Goal: Information Seeking & Learning: Learn about a topic

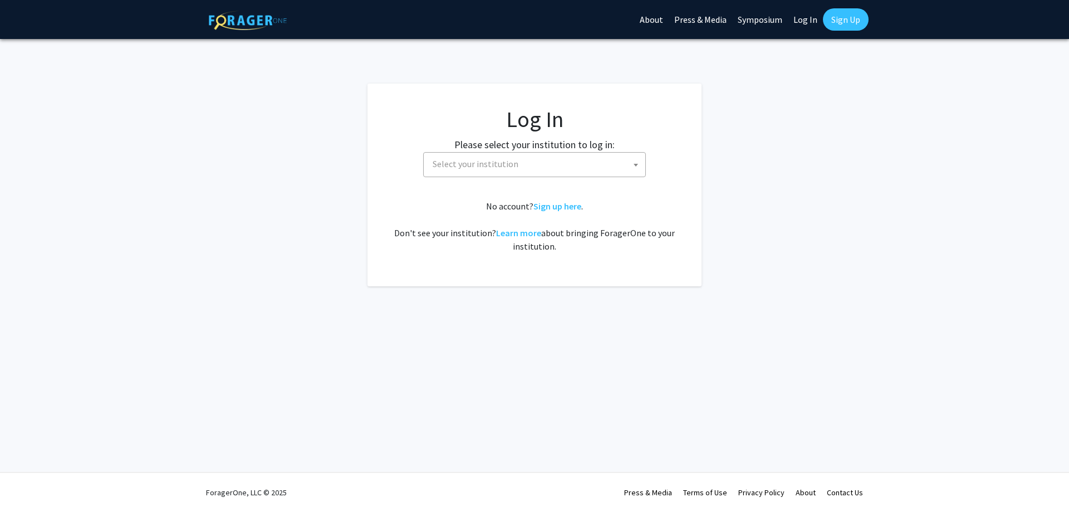
select select
click at [526, 166] on span "Select your institution" at bounding box center [536, 164] width 217 height 23
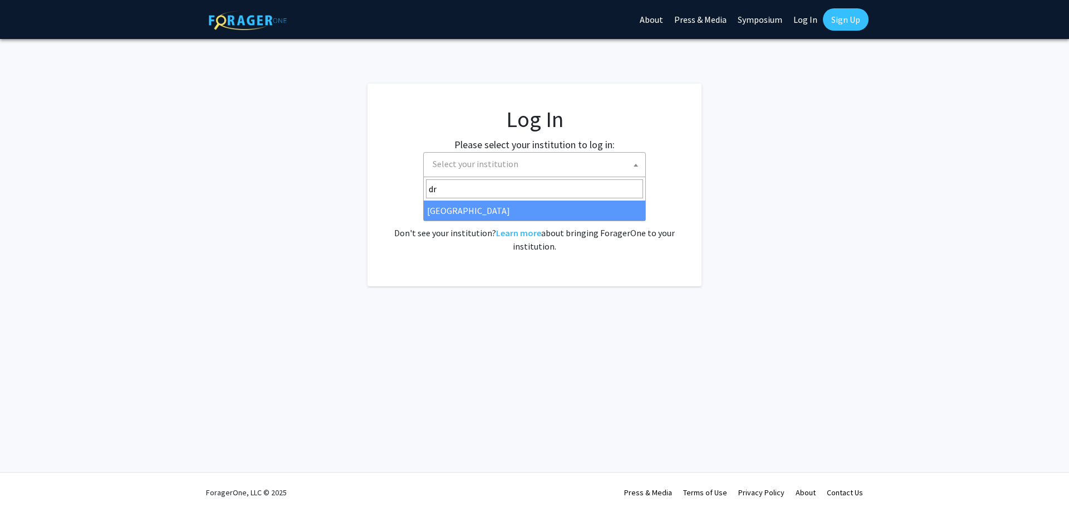
type input "dr"
select select "6"
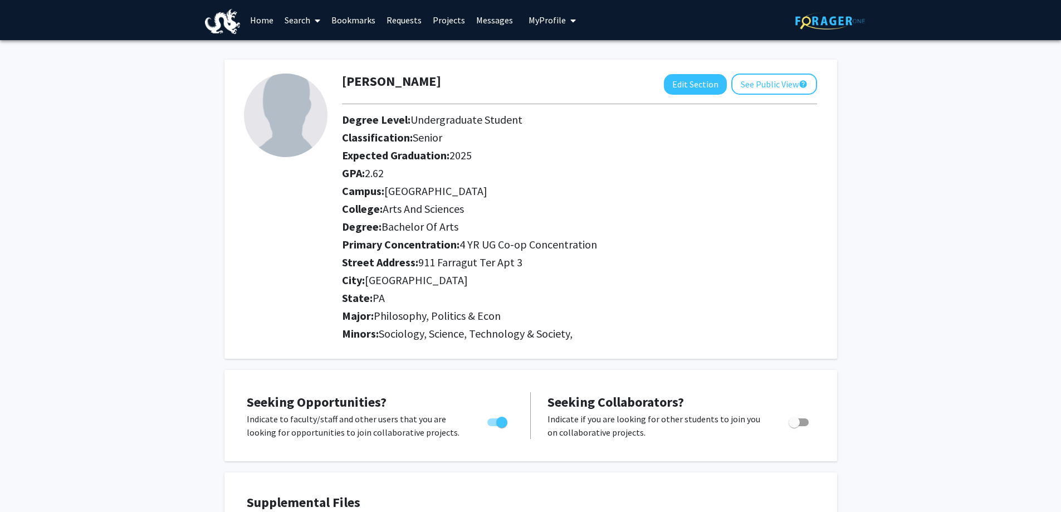
click at [302, 24] on link "Search" at bounding box center [302, 20] width 47 height 39
click at [298, 48] on span "Faculty/Staff" at bounding box center [320, 51] width 82 height 22
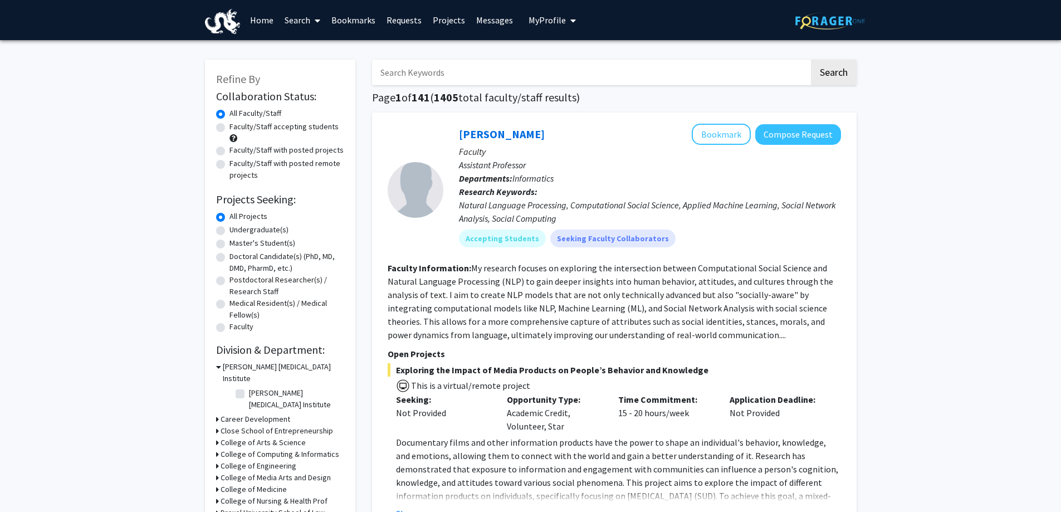
scroll to position [56, 0]
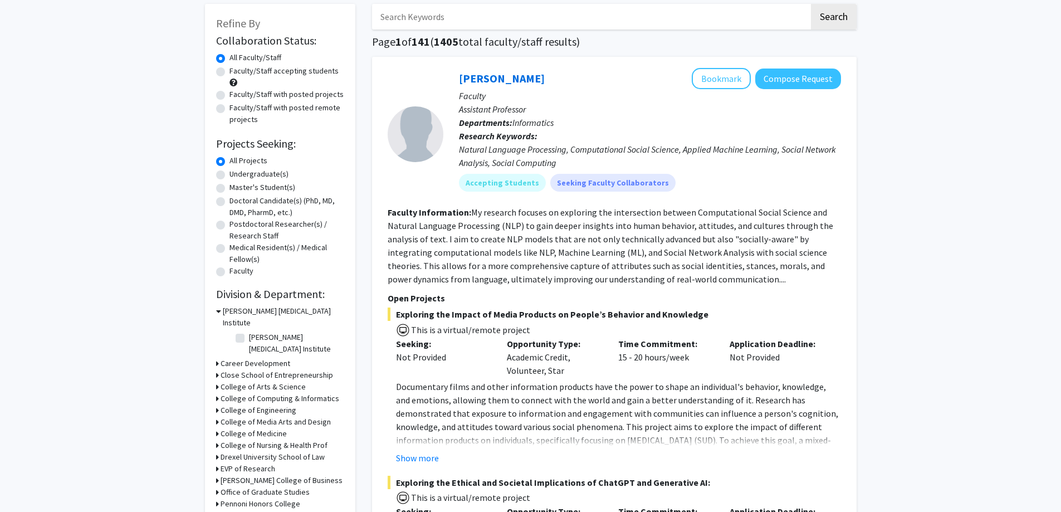
click at [225, 176] on div "Undergraduate(s)" at bounding box center [280, 174] width 128 height 13
click at [229, 176] on label "Undergraduate(s)" at bounding box center [258, 174] width 59 height 12
click at [229, 175] on input "Undergraduate(s)" at bounding box center [232, 171] width 7 height 7
radio input "true"
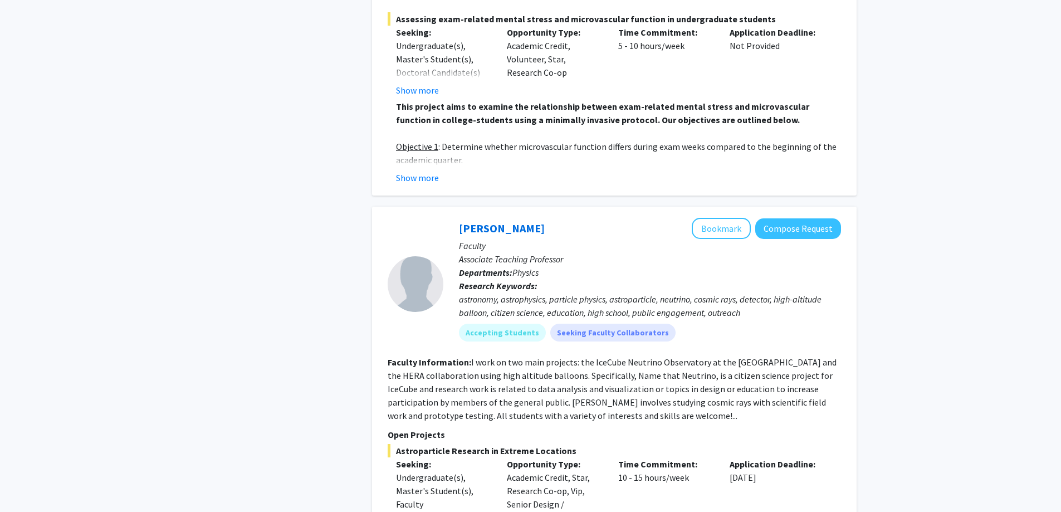
scroll to position [2673, 0]
drag, startPoint x: 154, startPoint y: 245, endPoint x: 207, endPoint y: 195, distance: 72.5
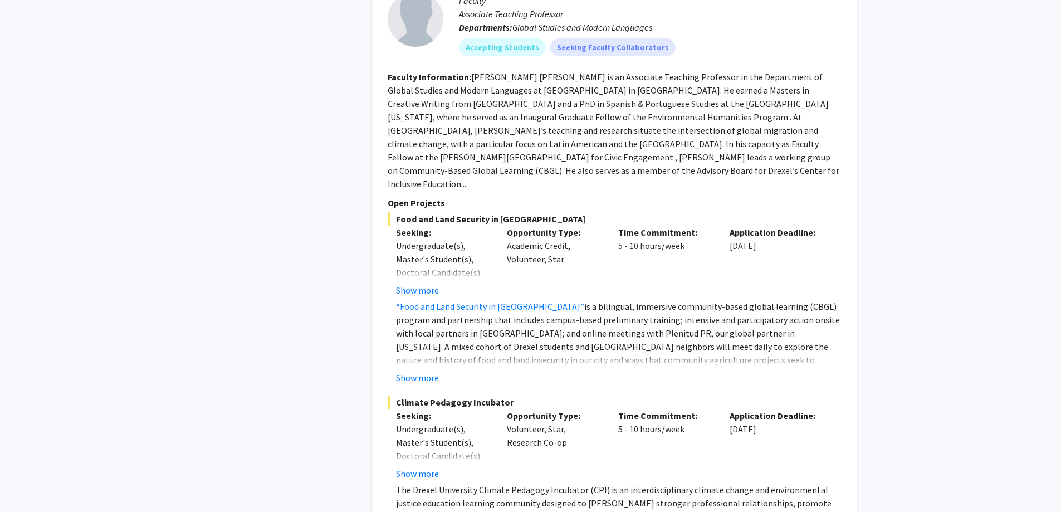
scroll to position [4287, 0]
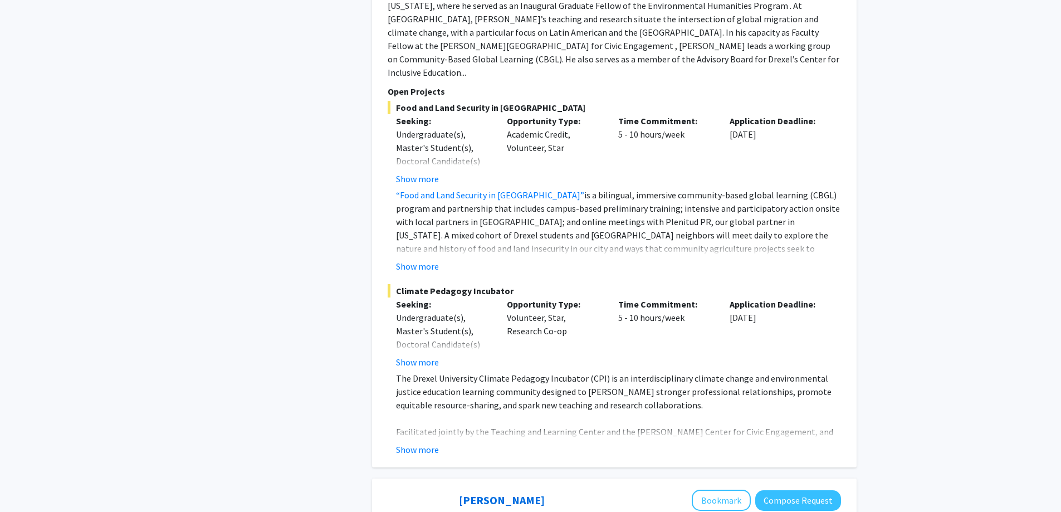
click at [408, 377] on fg-read-more "The Drexel University Climate Pedagogy Incubator (CPI) is an interdisciplinary …" at bounding box center [614, 413] width 453 height 85
click at [411, 443] on button "Show more" at bounding box center [417, 449] width 43 height 13
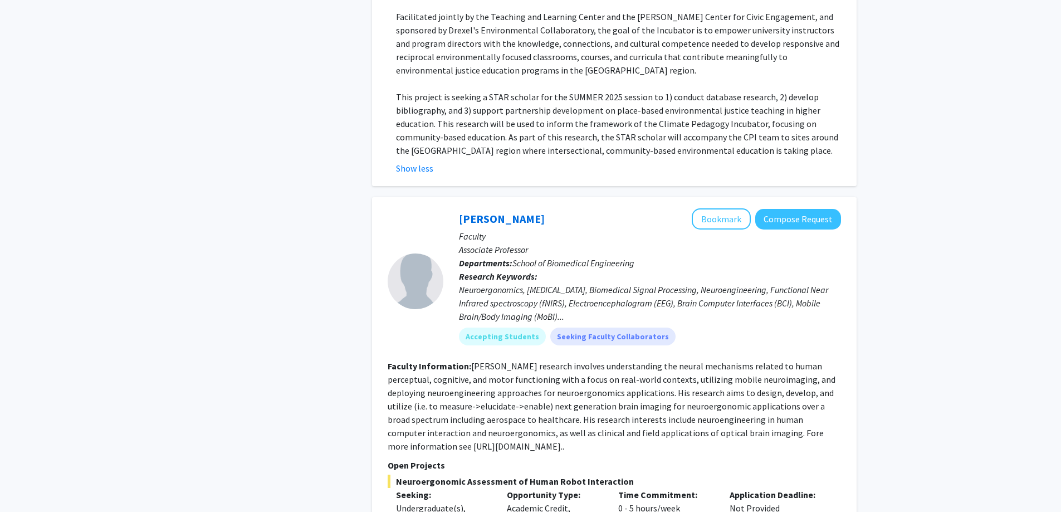
scroll to position [4877, 0]
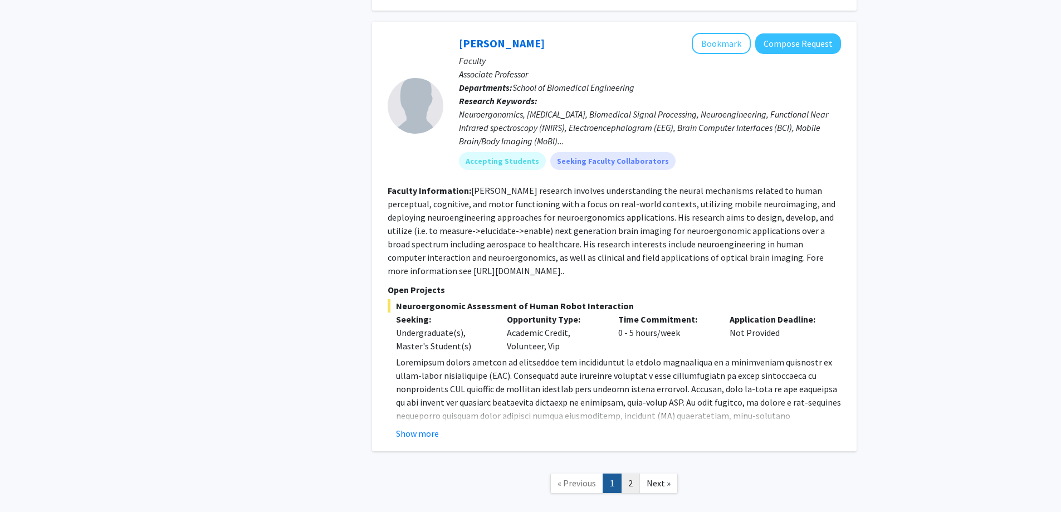
click at [634, 473] on link "2" at bounding box center [630, 482] width 19 height 19
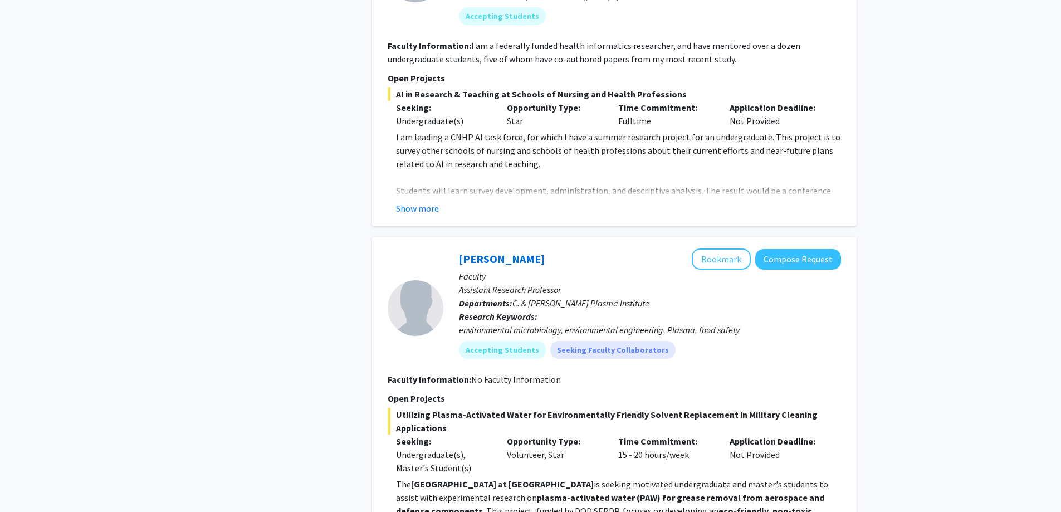
scroll to position [1503, 0]
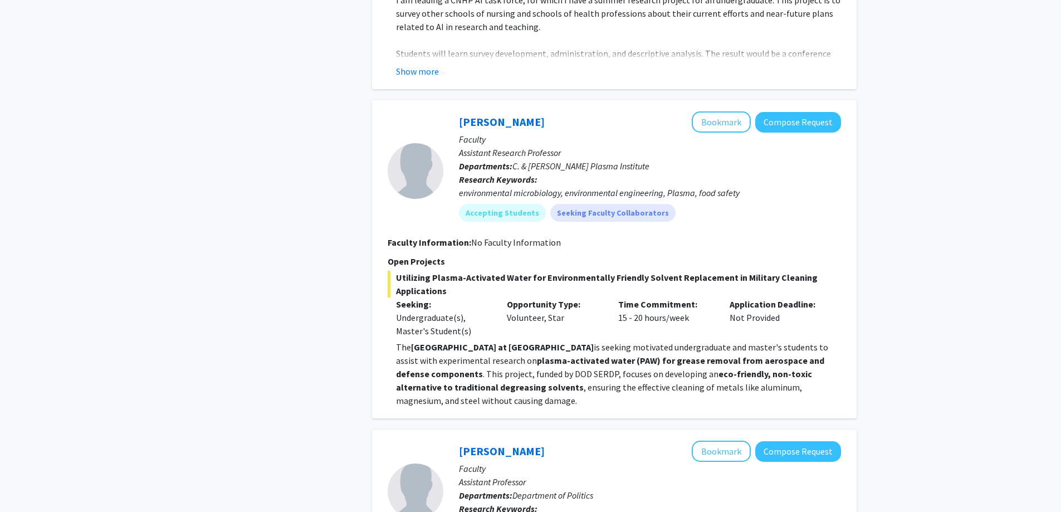
drag, startPoint x: 525, startPoint y: 400, endPoint x: 300, endPoint y: 424, distance: 226.2
click at [300, 424] on div "Refine By Collaboration Status: Collaboration Status All Faculty/Staff Collabor…" at bounding box center [280, 93] width 167 height 3096
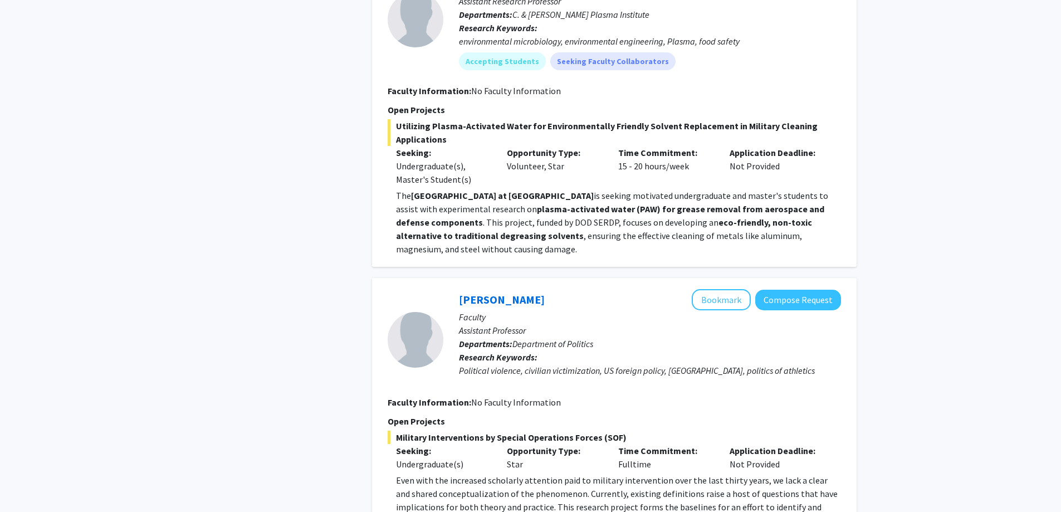
scroll to position [1837, 0]
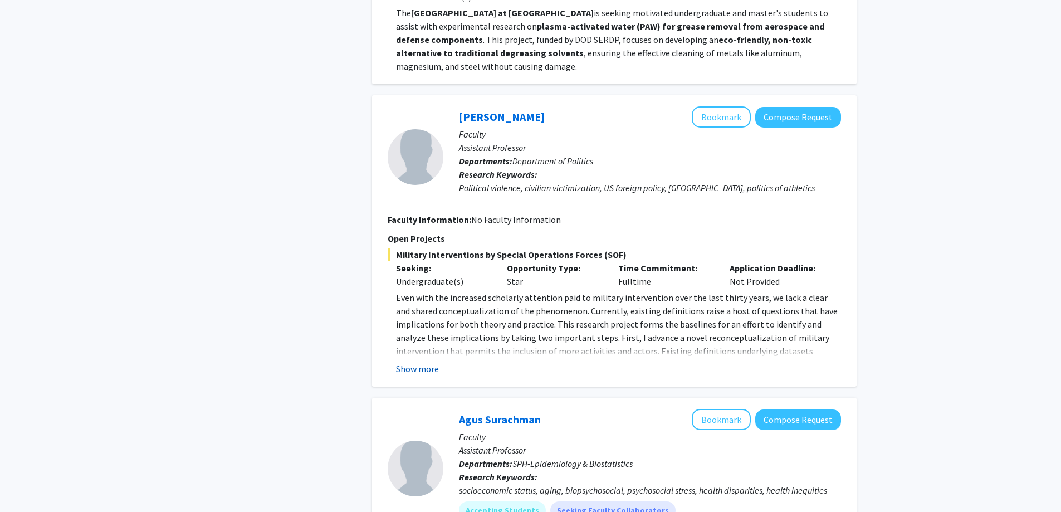
click at [423, 365] on button "Show more" at bounding box center [417, 368] width 43 height 13
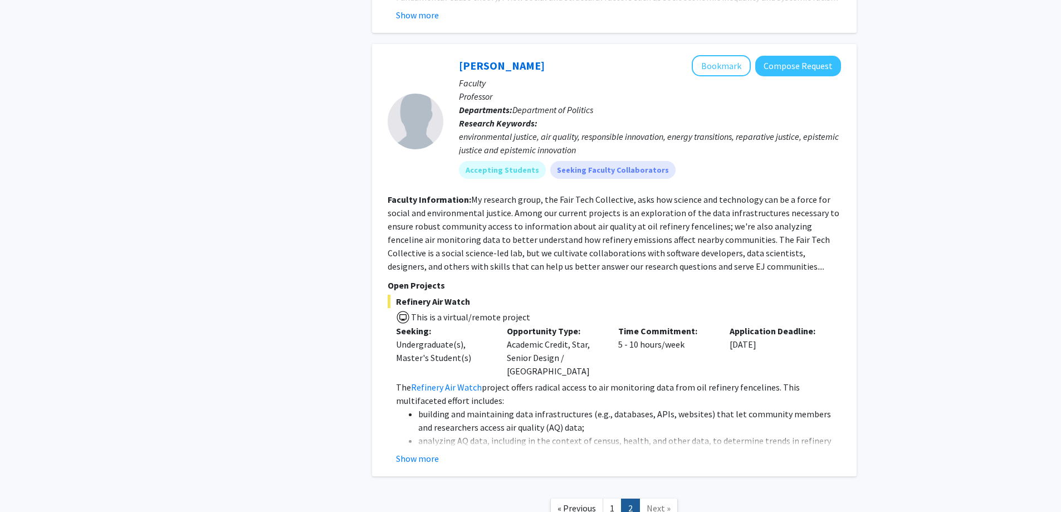
scroll to position [2728, 0]
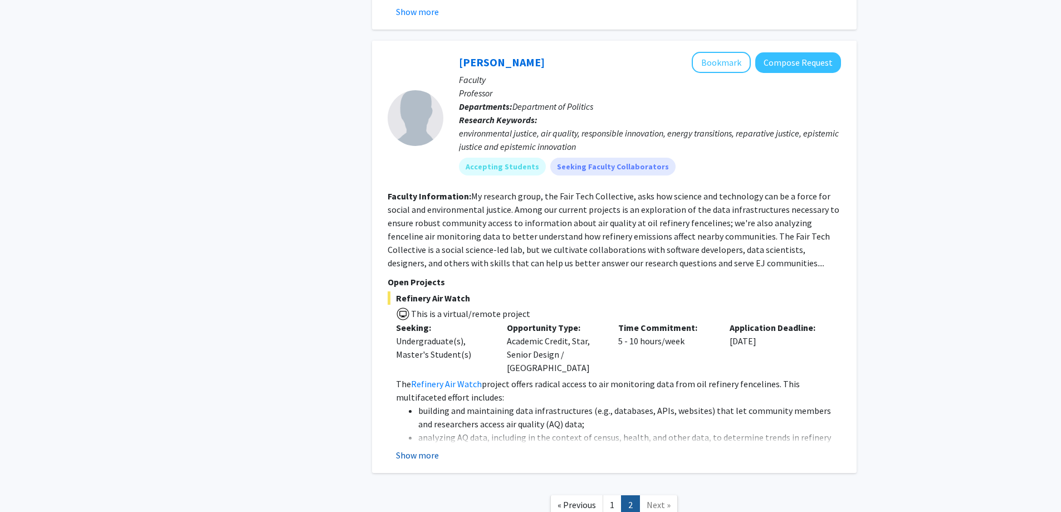
click at [428, 448] on button "Show more" at bounding box center [417, 454] width 43 height 13
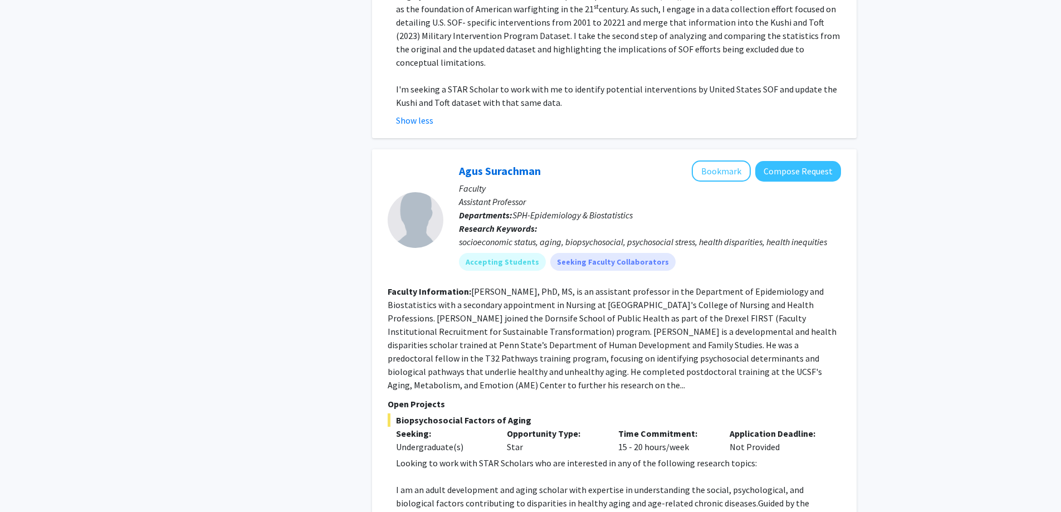
scroll to position [1928, 0]
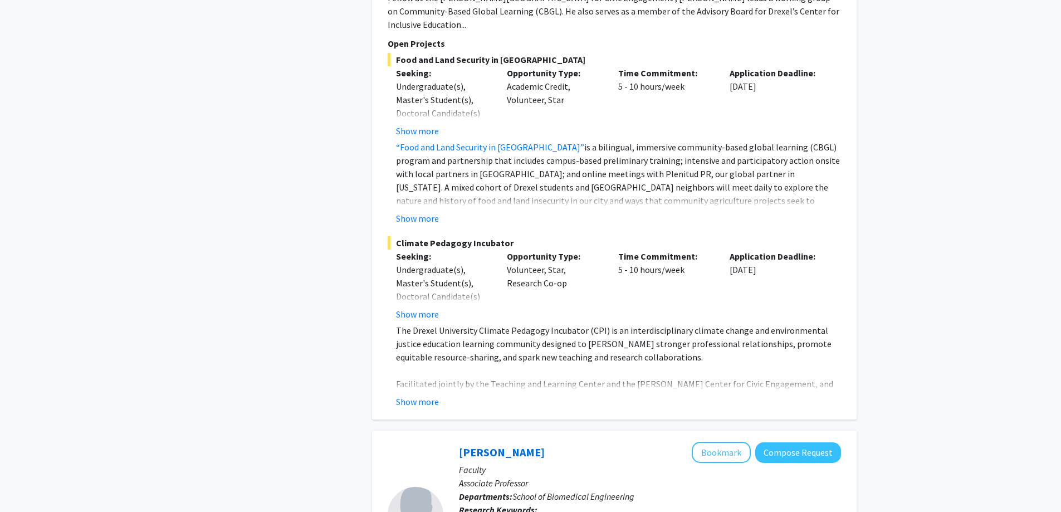
scroll to position [4187, 0]
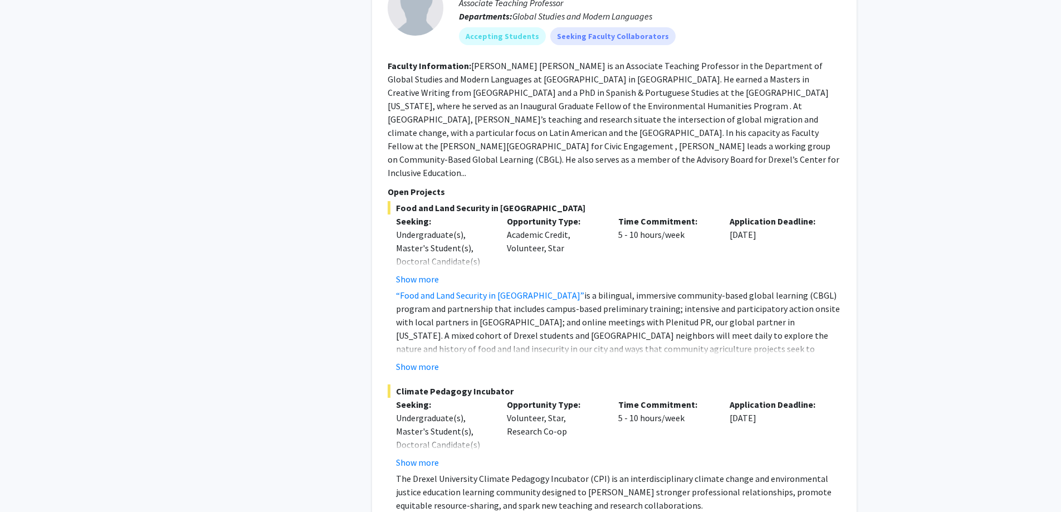
click at [446, 384] on span "Climate Pedagogy Incubator" at bounding box center [614, 390] width 453 height 13
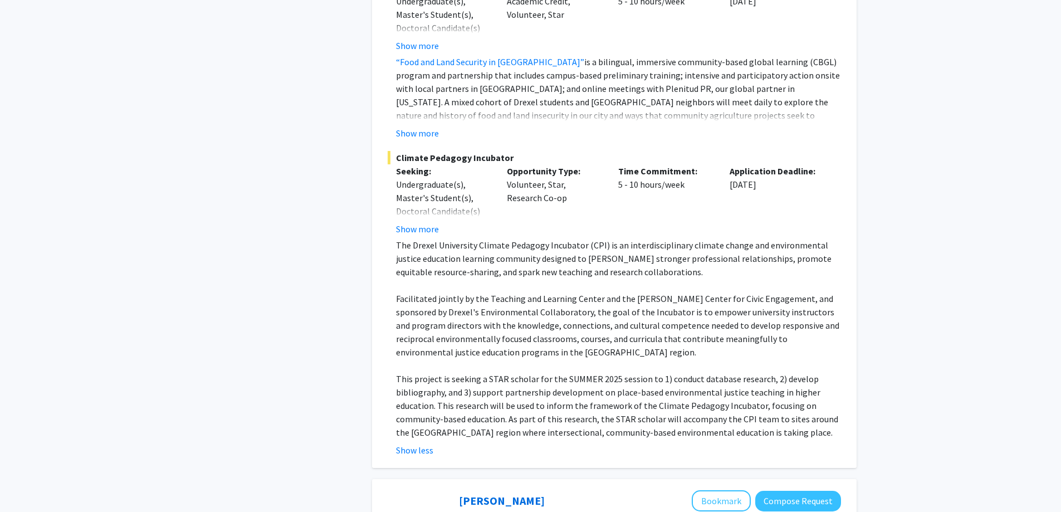
scroll to position [4521, 0]
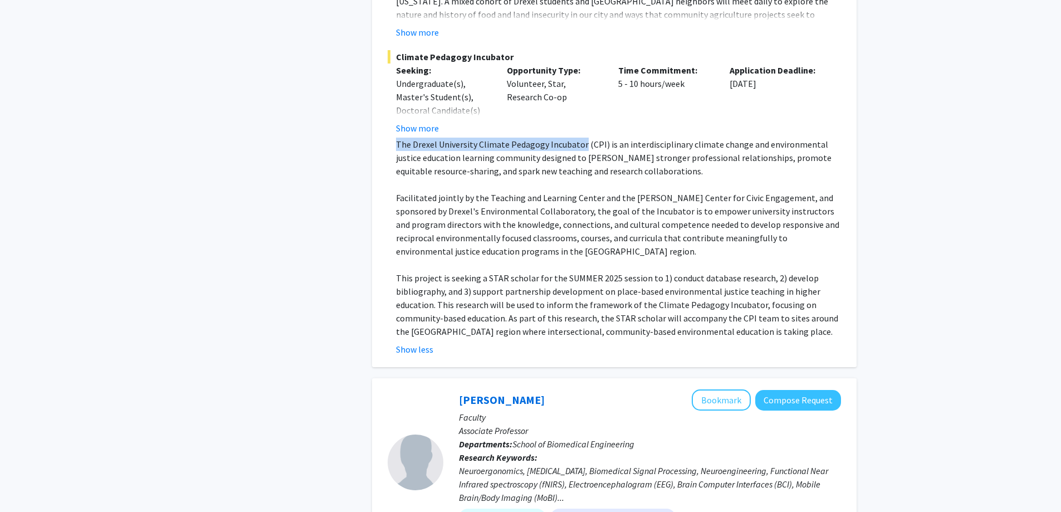
drag, startPoint x: 580, startPoint y: 82, endPoint x: 389, endPoint y: 85, distance: 190.4
click at [389, 138] on fg-read-more "The Drexel University Climate Pedagogy Incubator (CPI) is an interdisciplinary …" at bounding box center [614, 247] width 453 height 218
